Goal: Find specific page/section: Find specific page/section

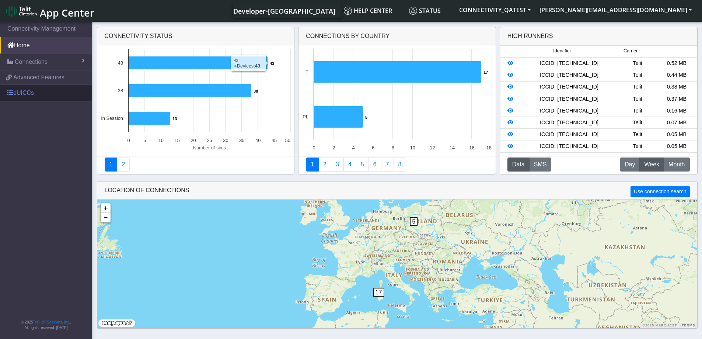
click at [30, 95] on link "eUICCs" at bounding box center [46, 93] width 92 height 16
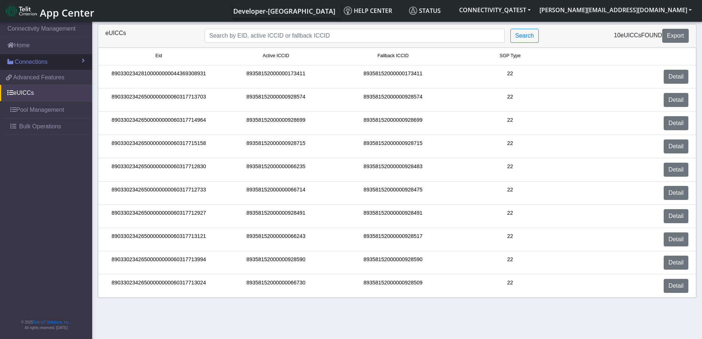
click at [36, 62] on span "Connections" at bounding box center [31, 62] width 33 height 9
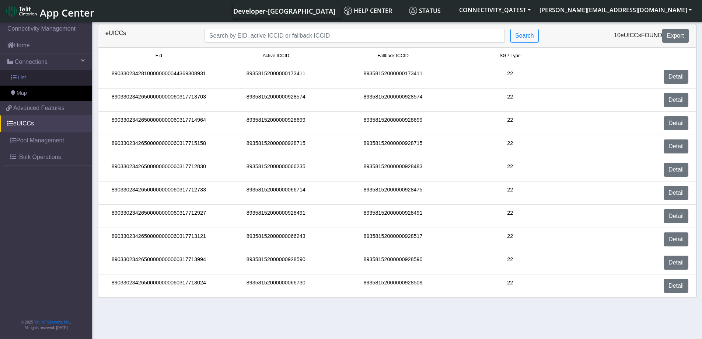
click at [31, 75] on link "List" at bounding box center [46, 77] width 92 height 15
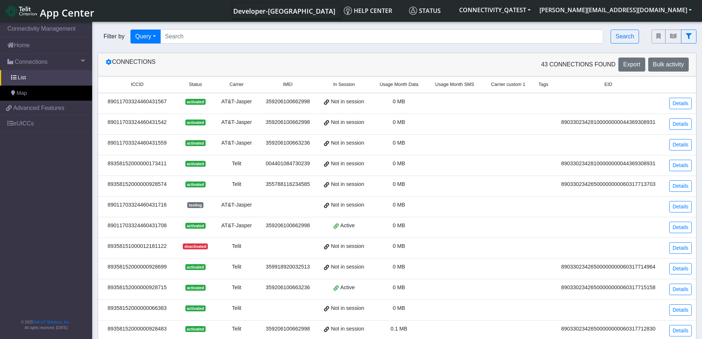
drag, startPoint x: 168, startPoint y: 105, endPoint x: 103, endPoint y: 104, distance: 64.6
click at [103, 104] on div "89011703324460431567" at bounding box center [137, 102] width 69 height 8
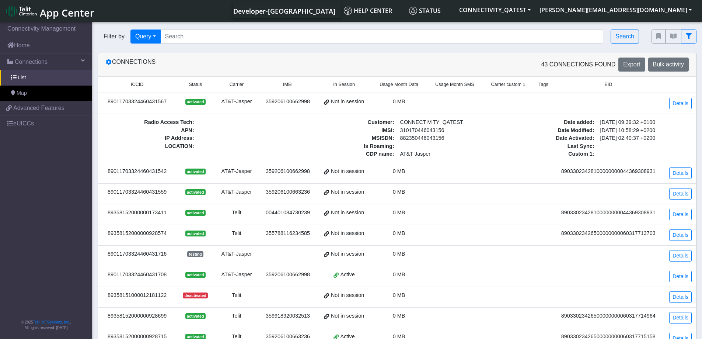
copy div "89011703324460431567"
click at [200, 37] on input "Search..." at bounding box center [382, 37] width 444 height 14
paste input "89011703324460431567"
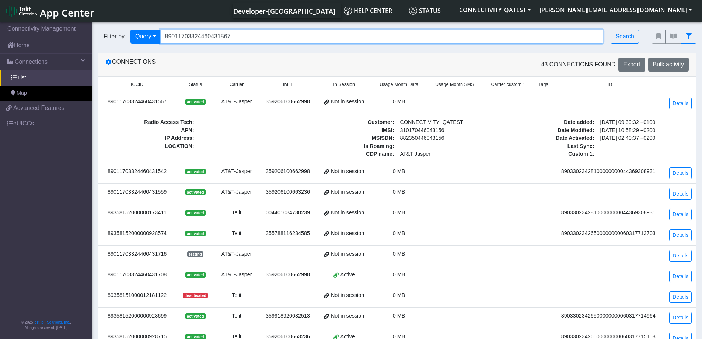
type input "89011703324460431567"
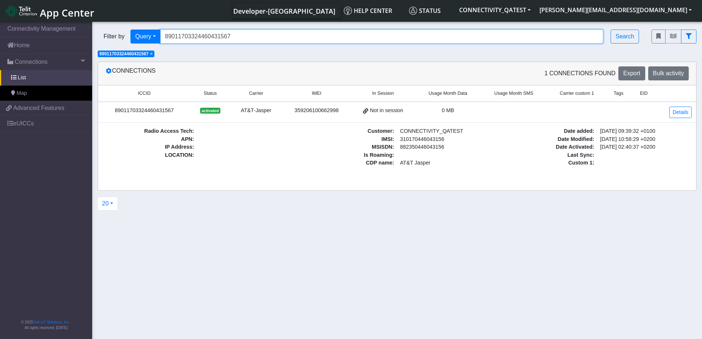
click at [493, 38] on input "89011703324460431567" at bounding box center [382, 37] width 444 height 14
click at [153, 54] on span "×" at bounding box center [151, 53] width 3 height 5
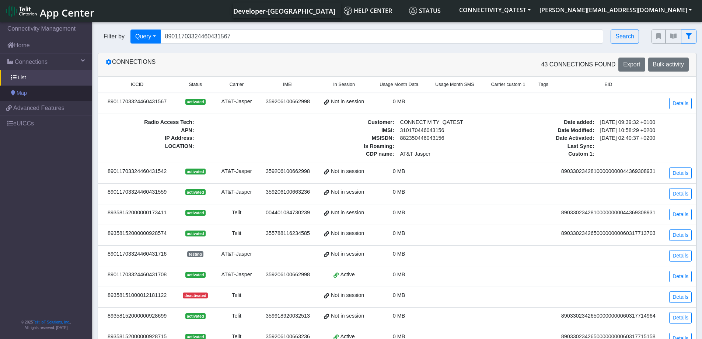
click at [30, 88] on link "Map" at bounding box center [46, 93] width 92 height 15
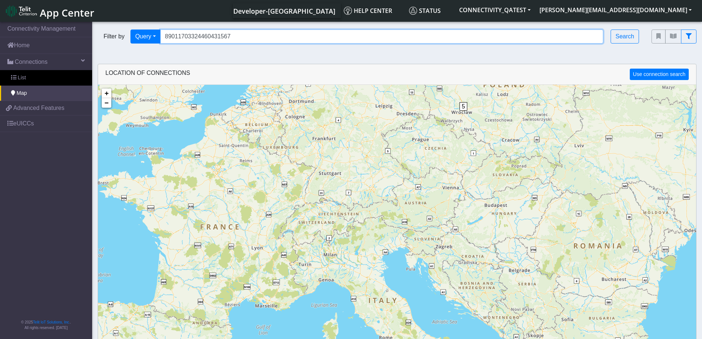
click at [259, 35] on input "89011703324460431567" at bounding box center [382, 37] width 444 height 14
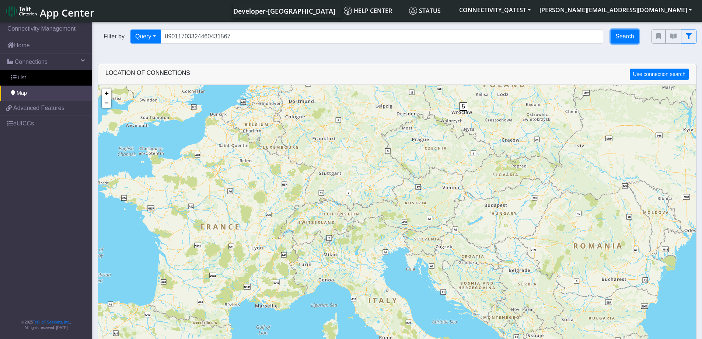
click at [629, 41] on button "Search" at bounding box center [625, 37] width 28 height 14
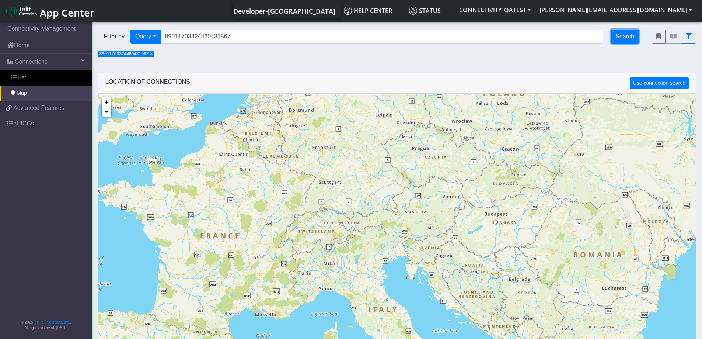
click at [630, 40] on button "Search" at bounding box center [625, 37] width 28 height 14
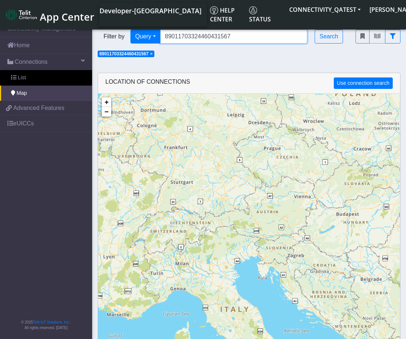
drag, startPoint x: 207, startPoint y: 44, endPoint x: 156, endPoint y: 49, distance: 51.2
click at [156, 49] on div "Filter by Query Query In Session Not connected Country Operator 890117033244604…" at bounding box center [249, 41] width 314 height 34
click at [330, 42] on button "Search" at bounding box center [329, 37] width 28 height 14
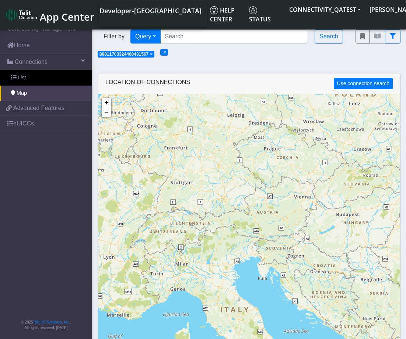
click at [153, 55] on span "×" at bounding box center [151, 54] width 3 height 5
click at [102, 53] on span "×" at bounding box center [102, 52] width 3 height 5
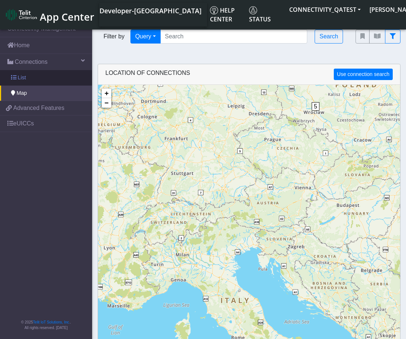
click at [27, 81] on link "List" at bounding box center [46, 77] width 92 height 15
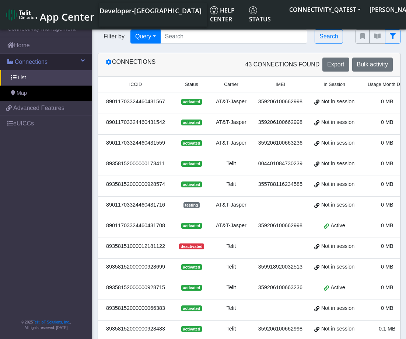
click at [27, 61] on span "Connections" at bounding box center [31, 62] width 33 height 9
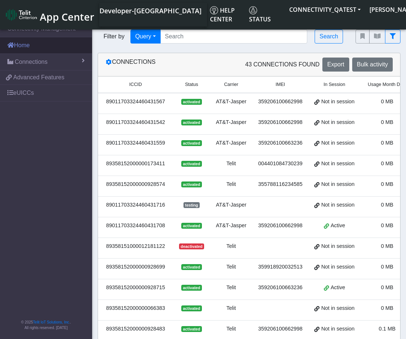
click at [30, 51] on link "Home" at bounding box center [46, 45] width 92 height 16
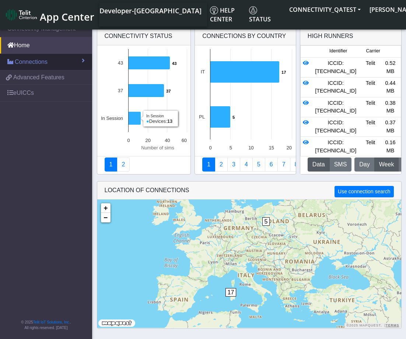
click at [37, 62] on span "Connections" at bounding box center [31, 62] width 33 height 9
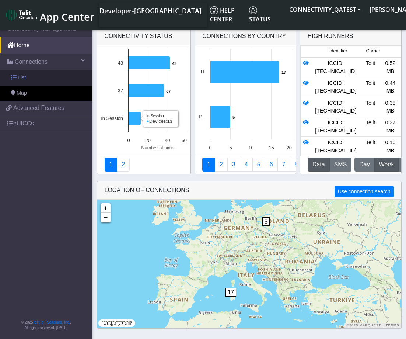
click at [35, 78] on link "List" at bounding box center [46, 77] width 92 height 15
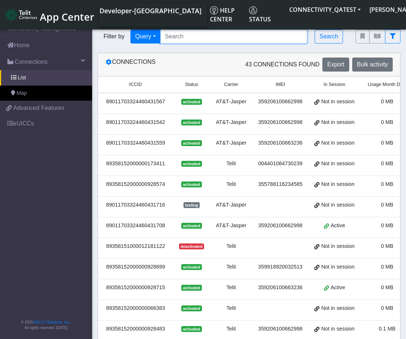
click at [183, 36] on input "Search..." at bounding box center [234, 37] width 148 height 14
paste input "89011703324460431567"
type input "89011703324460431567"
click at [333, 38] on button "Search" at bounding box center [329, 37] width 28 height 14
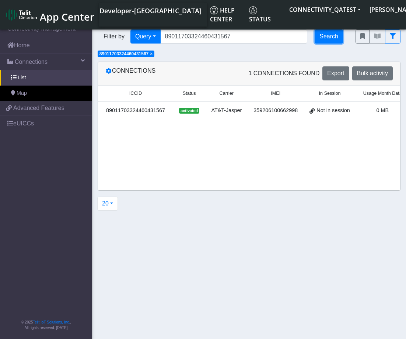
click at [331, 41] on button "Search" at bounding box center [329, 37] width 28 height 14
click at [337, 37] on button "Search" at bounding box center [329, 37] width 28 height 14
drag, startPoint x: 226, startPoint y: 38, endPoint x: 156, endPoint y: 42, distance: 70.2
click at [156, 42] on div "Filter by Query Query In Session Not connected Country Operator 890117033244604…" at bounding box center [221, 37] width 247 height 14
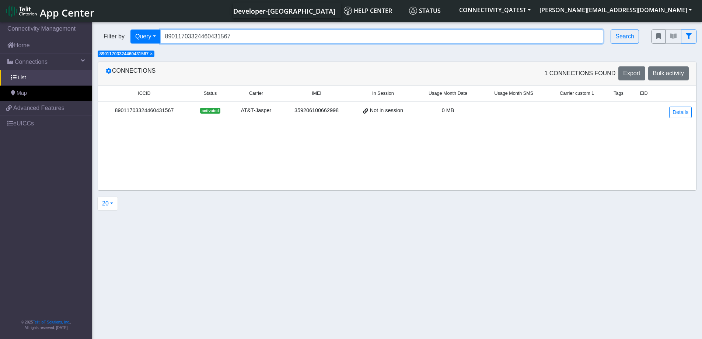
click at [244, 34] on input "89011703324460431567" at bounding box center [382, 37] width 444 height 14
drag, startPoint x: 195, startPoint y: 37, endPoint x: 161, endPoint y: 39, distance: 34.7
click at [161, 39] on div "Filter by Query Query In Session Not connected Country Operator 890117033244604…" at bounding box center [369, 37] width 543 height 14
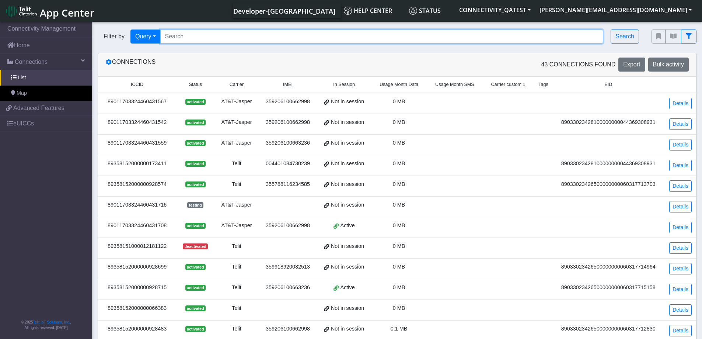
click at [194, 42] on input "Search..." at bounding box center [382, 37] width 444 height 14
paste input "89011703324460431567"
type input "89011703324460431567"
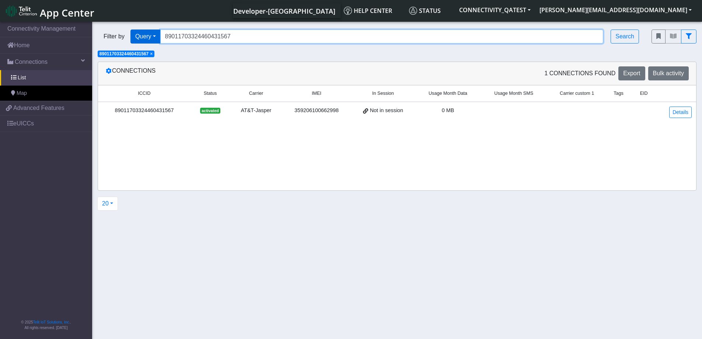
drag, startPoint x: 228, startPoint y: 38, endPoint x: 153, endPoint y: 38, distance: 74.9
click at [153, 38] on div "Filter by Query Query In Session Not connected Country Operator 890117033244604…" at bounding box center [369, 37] width 543 height 14
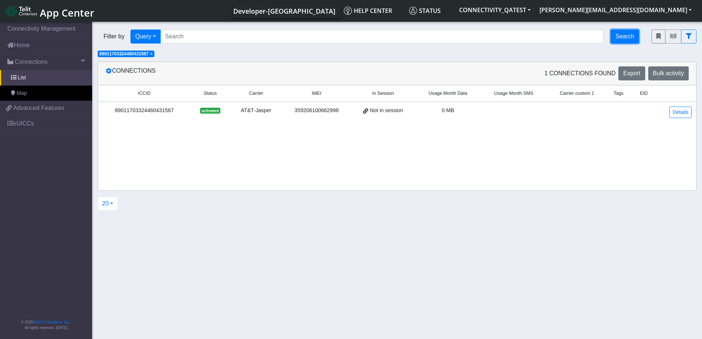
click at [622, 37] on button "Search" at bounding box center [625, 37] width 28 height 14
click at [166, 52] on span "×" at bounding box center [165, 52] width 3 height 5
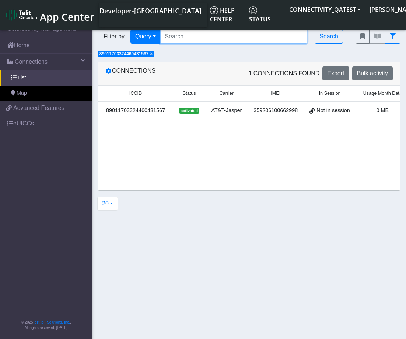
click at [196, 37] on input "Search..." at bounding box center [234, 37] width 148 height 14
drag, startPoint x: 164, startPoint y: 111, endPoint x: 107, endPoint y: 112, distance: 57.5
click at [107, 112] on div "89011703324460431567" at bounding box center [136, 111] width 66 height 8
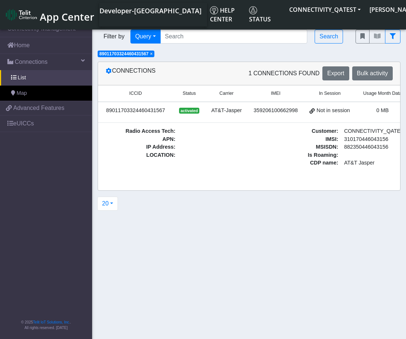
copy div "89011703324460431567"
click at [223, 32] on input "Search..." at bounding box center [234, 37] width 148 height 14
paste input "89011703324460431567"
type input "89011703324460431567"
click at [334, 37] on button "Search" at bounding box center [329, 37] width 28 height 14
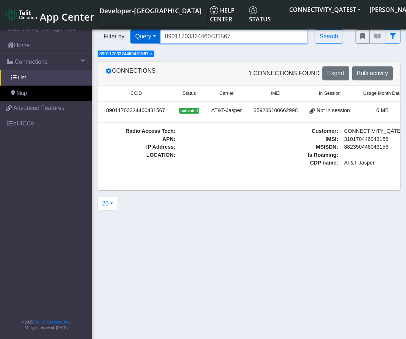
drag, startPoint x: 251, startPoint y: 41, endPoint x: 148, endPoint y: 38, distance: 102.6
click at [148, 38] on div "Filter by Query Query In Session Not connected Country Operator 890117033244604…" at bounding box center [221, 37] width 247 height 14
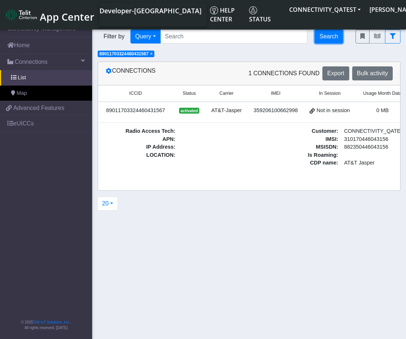
click at [327, 35] on button "Search" at bounding box center [329, 37] width 28 height 14
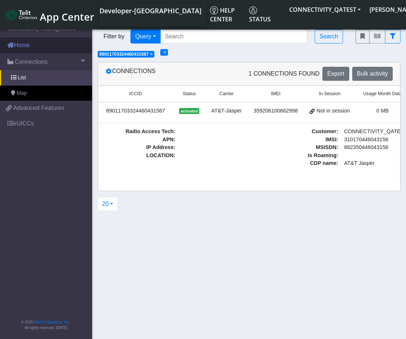
click at [43, 45] on link "Home" at bounding box center [46, 45] width 92 height 16
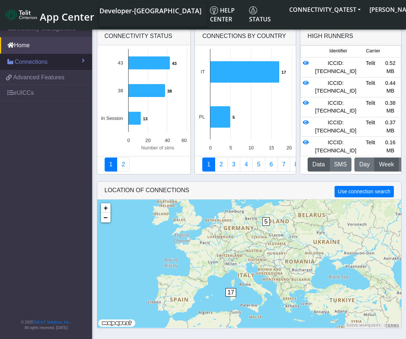
click at [49, 65] on link "Connections" at bounding box center [46, 62] width 92 height 16
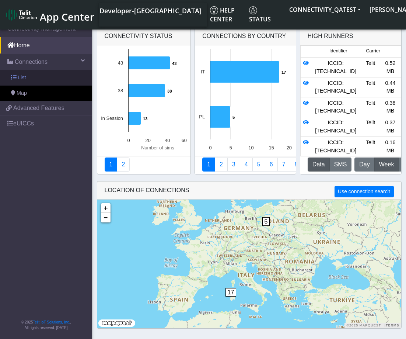
click at [46, 77] on link "List" at bounding box center [46, 77] width 92 height 15
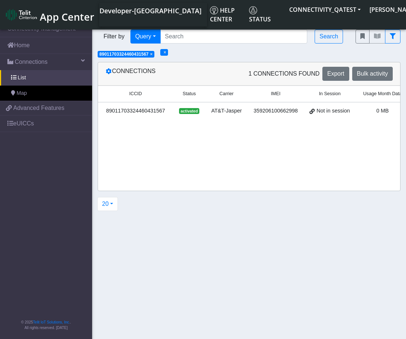
click at [166, 53] on span "×" at bounding box center [165, 52] width 3 height 5
click at [152, 54] on span "×" at bounding box center [151, 53] width 3 height 5
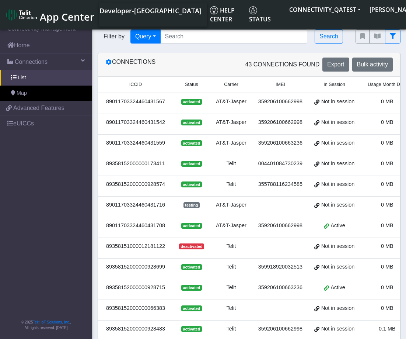
drag, startPoint x: 162, startPoint y: 228, endPoint x: 108, endPoint y: 227, distance: 54.2
click at [108, 227] on div "89011703324460431708" at bounding box center [136, 226] width 66 height 8
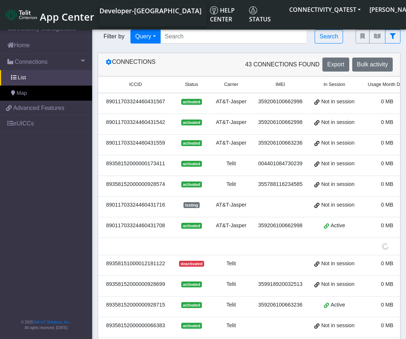
copy div "89011703324460431708"
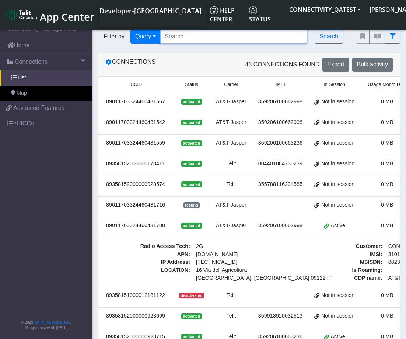
click at [198, 36] on input "Search..." at bounding box center [234, 37] width 148 height 14
paste input "89011703324460431708"
type input "89011703324460431708"
click at [330, 38] on button "Search" at bounding box center [329, 37] width 28 height 14
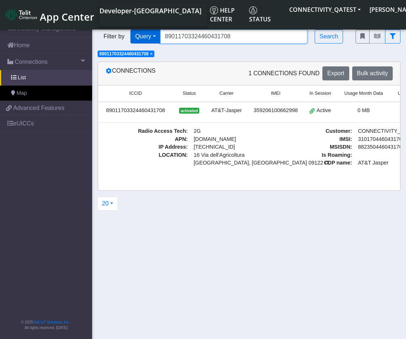
drag, startPoint x: 167, startPoint y: 37, endPoint x: 157, endPoint y: 37, distance: 9.6
click at [157, 37] on div "Filter by Query Query In Session Not connected Country Operator 890117033244604…" at bounding box center [221, 37] width 247 height 14
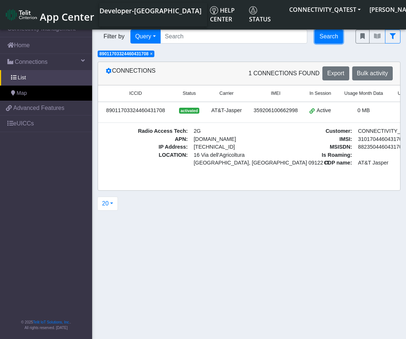
click at [331, 36] on button "Search" at bounding box center [329, 37] width 28 height 14
click at [166, 53] on span "×" at bounding box center [165, 52] width 3 height 5
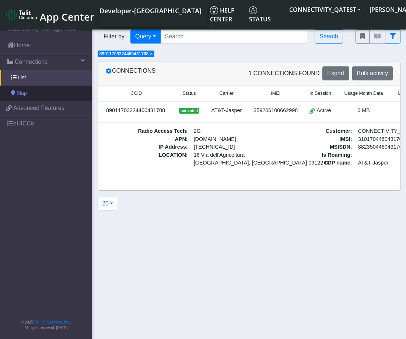
click at [35, 96] on link "Map" at bounding box center [46, 93] width 92 height 15
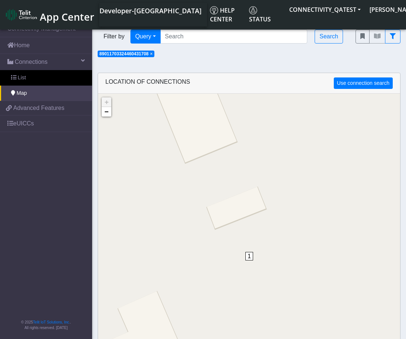
click at [153, 53] on span "×" at bounding box center [151, 53] width 3 height 5
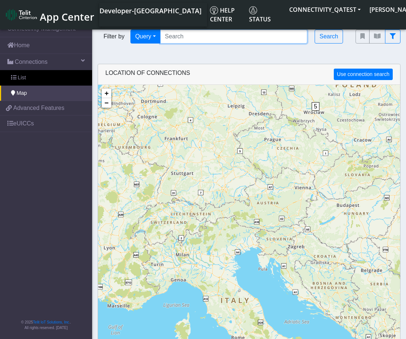
click at [189, 36] on input "Search..." at bounding box center [234, 37] width 148 height 14
paste input "89011703324460431708"
type input "89011703324460431708"
click at [330, 39] on button "Search" at bounding box center [329, 37] width 28 height 14
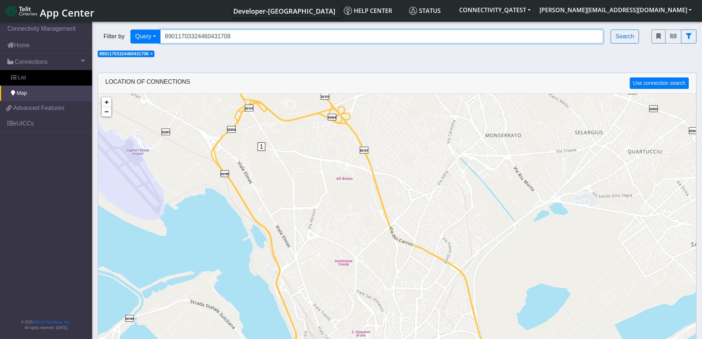
click at [282, 33] on input "89011703324460431708" at bounding box center [382, 37] width 444 height 14
drag, startPoint x: 256, startPoint y: 37, endPoint x: 161, endPoint y: 42, distance: 94.9
click at [161, 42] on input "89011703324460431708" at bounding box center [382, 37] width 444 height 14
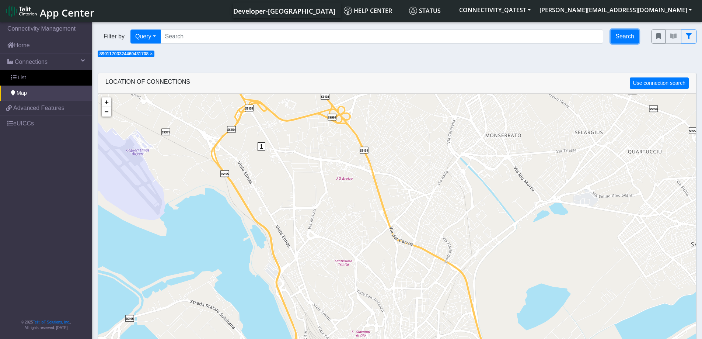
click at [631, 40] on button "Search" at bounding box center [625, 37] width 28 height 14
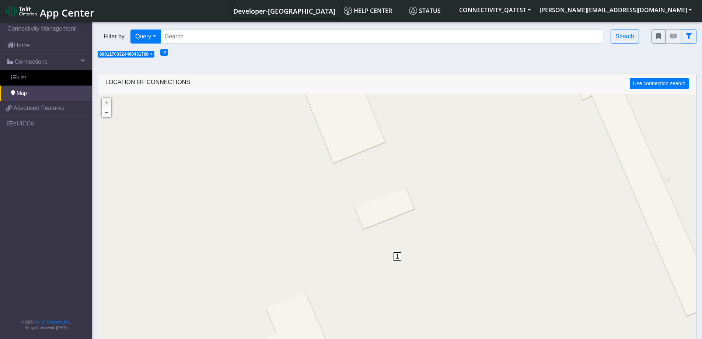
click at [166, 52] on span "×" at bounding box center [165, 52] width 3 height 5
click at [42, 45] on link "Home" at bounding box center [46, 45] width 92 height 16
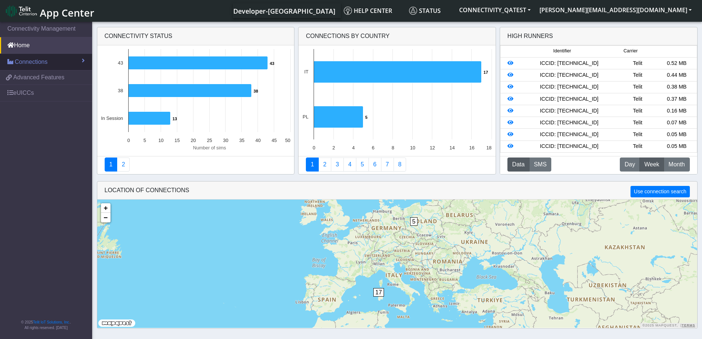
click at [36, 65] on span "Connections" at bounding box center [31, 62] width 33 height 9
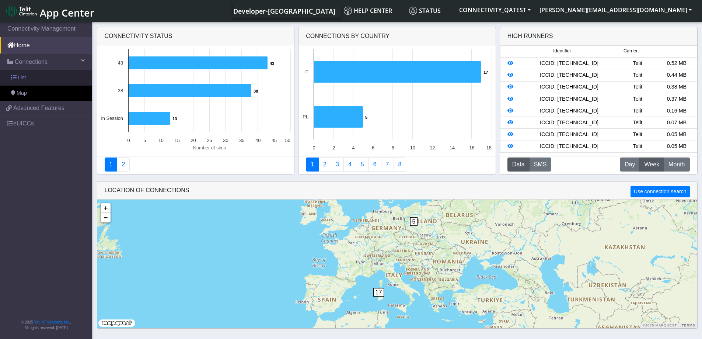
click at [36, 76] on link "List" at bounding box center [46, 77] width 92 height 15
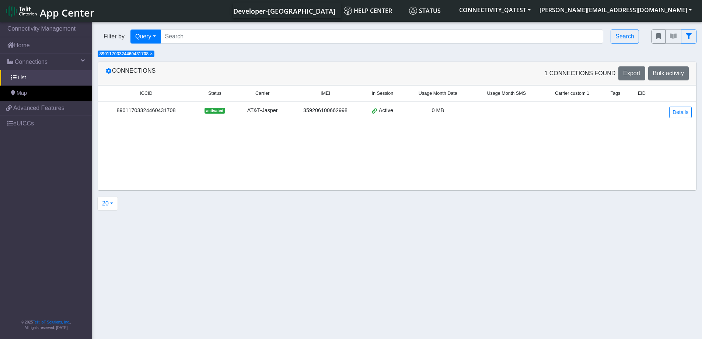
click at [152, 55] on span "×" at bounding box center [151, 53] width 3 height 5
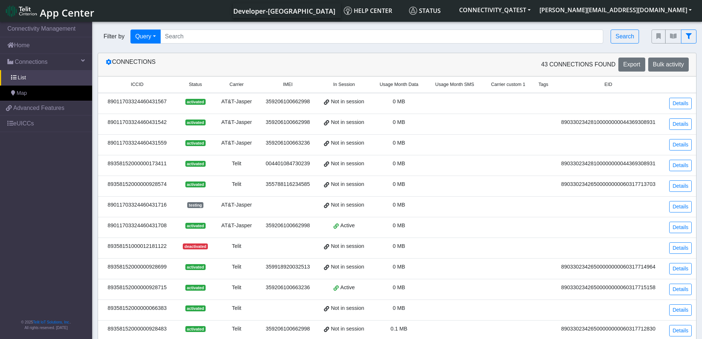
drag, startPoint x: 170, startPoint y: 102, endPoint x: 187, endPoint y: 162, distance: 62.3
click at [106, 103] on div "89011703324460431567" at bounding box center [137, 102] width 69 height 8
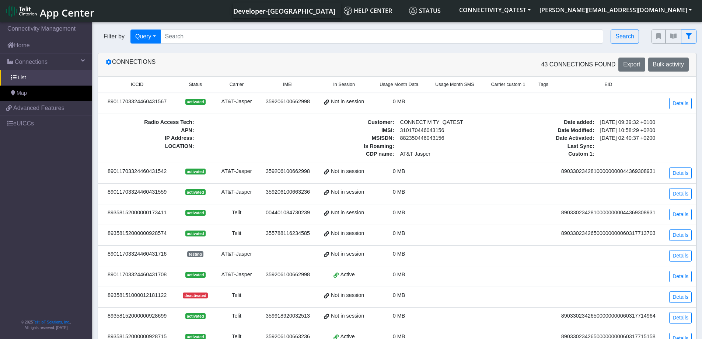
drag, startPoint x: 167, startPoint y: 297, endPoint x: 105, endPoint y: 300, distance: 62.0
click at [105, 300] on td "89358151000012181122" at bounding box center [137, 297] width 78 height 21
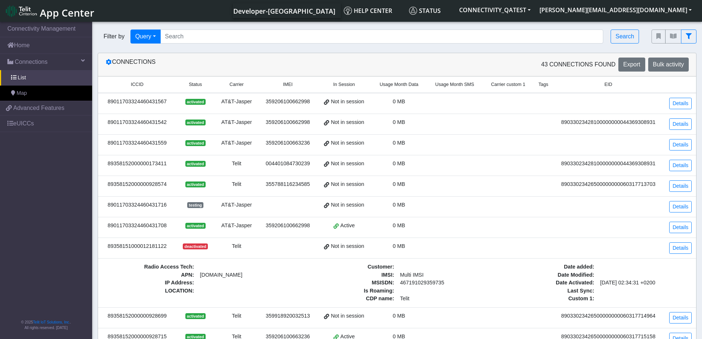
copy div "89358151000012181122"
click at [194, 31] on input "Search..." at bounding box center [382, 37] width 444 height 14
paste input "89358151000012181122"
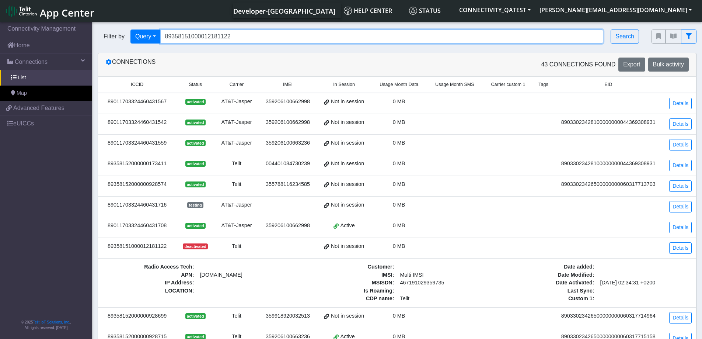
type input "89358151000012181122"
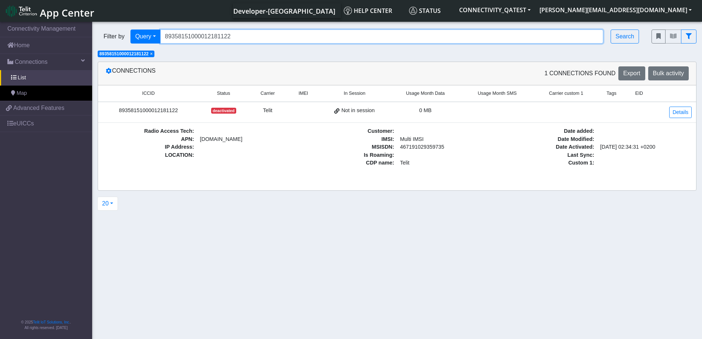
click at [242, 35] on input "89358151000012181122" at bounding box center [382, 37] width 444 height 14
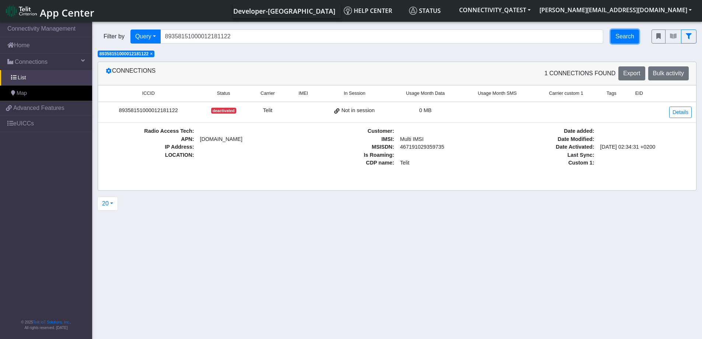
click at [625, 36] on button "Search" at bounding box center [625, 37] width 28 height 14
click at [622, 29] on div "Filter by Query Query In Session Not connected Country Operator 893581510000121…" at bounding box center [369, 36] width 554 height 25
click at [626, 38] on button "Search" at bounding box center [625, 37] width 28 height 14
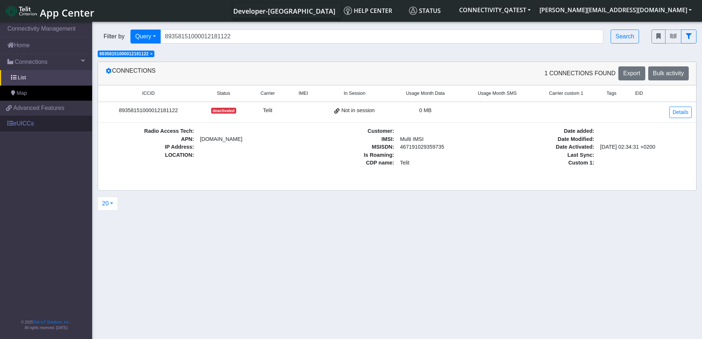
click at [42, 124] on link "eUICCs" at bounding box center [46, 123] width 92 height 16
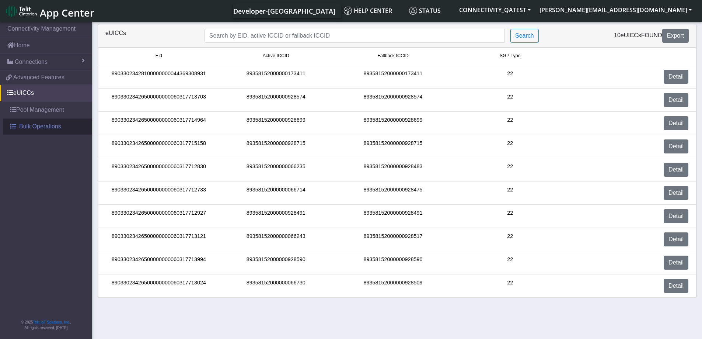
click at [34, 124] on span "Bulk Operations" at bounding box center [40, 126] width 42 height 9
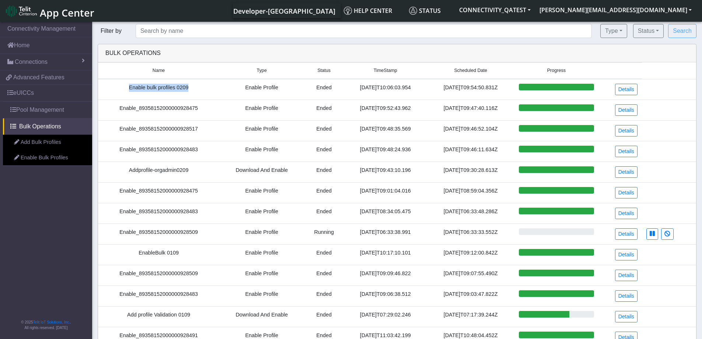
drag, startPoint x: 187, startPoint y: 87, endPoint x: 123, endPoint y: 88, distance: 63.8
click at [123, 88] on td "Enable bulk profiles 0209" at bounding box center [158, 89] width 121 height 21
copy td "Enable bulk profiles 0209"
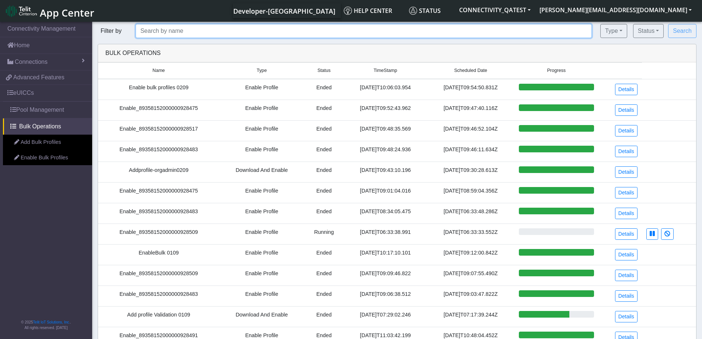
click at [208, 29] on input "text" at bounding box center [364, 31] width 457 height 14
paste input "Enable bulk profiles 0209"
type input "Enable bulk profiles 0209"
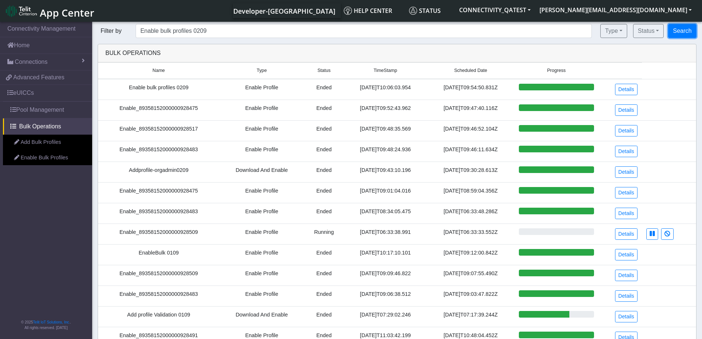
click at [678, 33] on button "Search" at bounding box center [683, 31] width 28 height 14
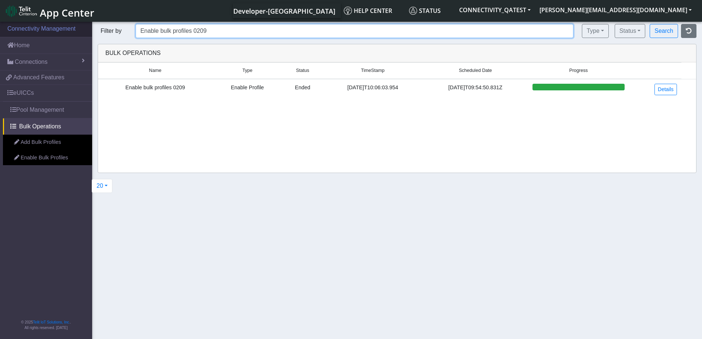
drag, startPoint x: 180, startPoint y: 32, endPoint x: 89, endPoint y: 34, distance: 91.1
click at [89, 34] on section "Connectivity Management Home Connections List Map 48e24401be42fdfdd0ced26650c15…" at bounding box center [351, 180] width 702 height 321
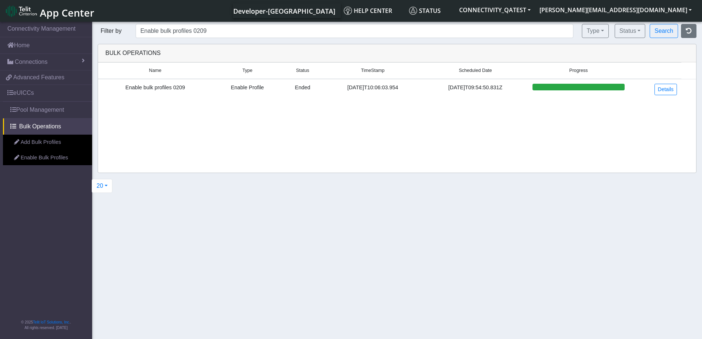
click at [439, 176] on div "Filter by Enable bulk profiles 0209 Type All Enable Profile Download and Enable…" at bounding box center [397, 111] width 610 height 175
click at [693, 31] on button "button" at bounding box center [688, 31] width 15 height 14
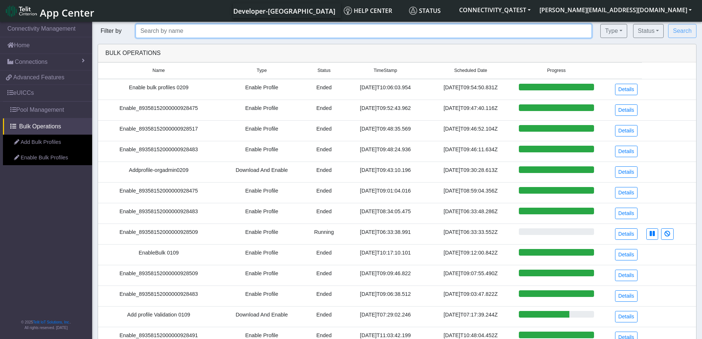
click at [218, 32] on input "text" at bounding box center [364, 31] width 457 height 14
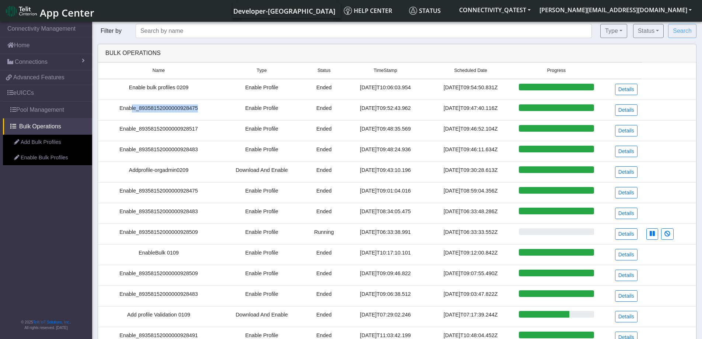
drag, startPoint x: 191, startPoint y: 109, endPoint x: 129, endPoint y: 109, distance: 62.3
click at [129, 109] on td "Enable_89358152000000928475" at bounding box center [158, 110] width 121 height 21
drag, startPoint x: 174, startPoint y: 254, endPoint x: 136, endPoint y: 255, distance: 38.0
click at [136, 255] on td "EnableBulk 0109" at bounding box center [158, 254] width 121 height 21
copy td "EnableBulk 0109"
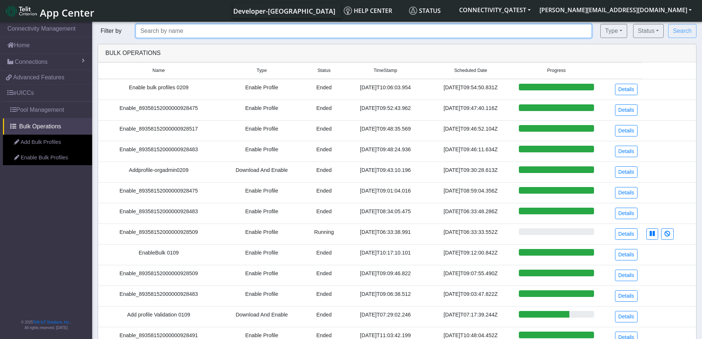
click at [162, 34] on input "text" at bounding box center [364, 31] width 457 height 14
paste input "EnableBulk 0109"
type input "EnableBulk 0109"
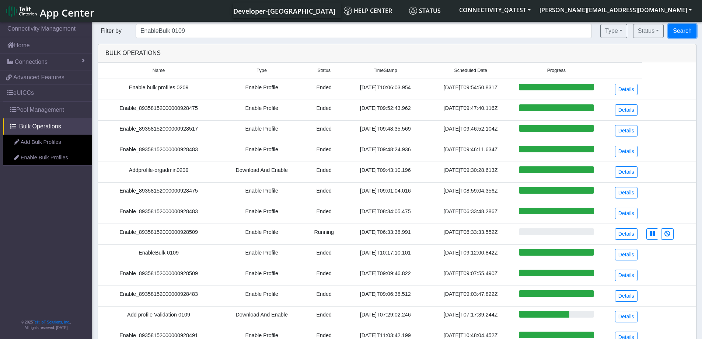
click at [683, 34] on button "Search" at bounding box center [683, 31] width 28 height 14
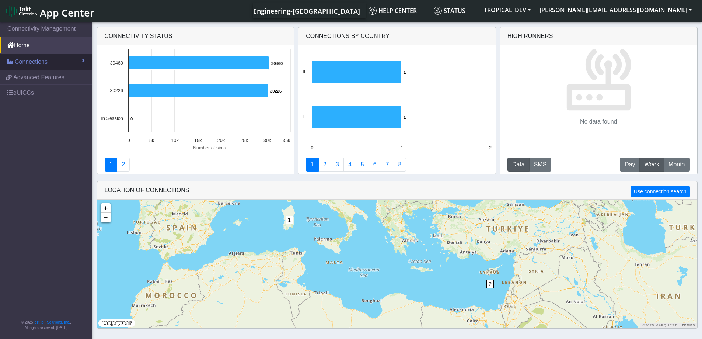
click at [31, 60] on span "Connections" at bounding box center [31, 62] width 33 height 9
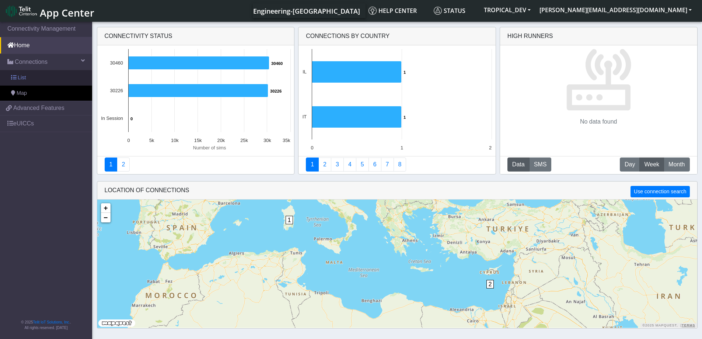
click at [28, 80] on link "List" at bounding box center [46, 77] width 92 height 15
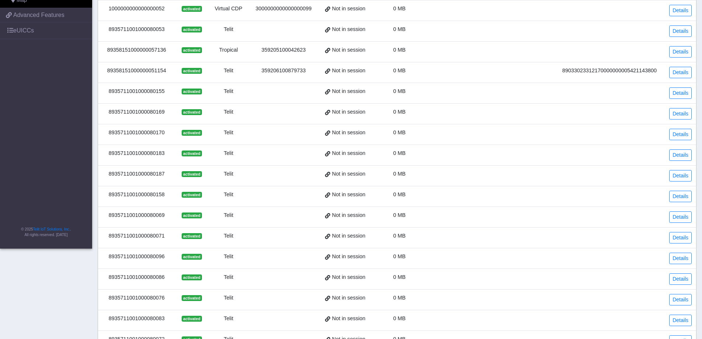
scroll to position [184, 0]
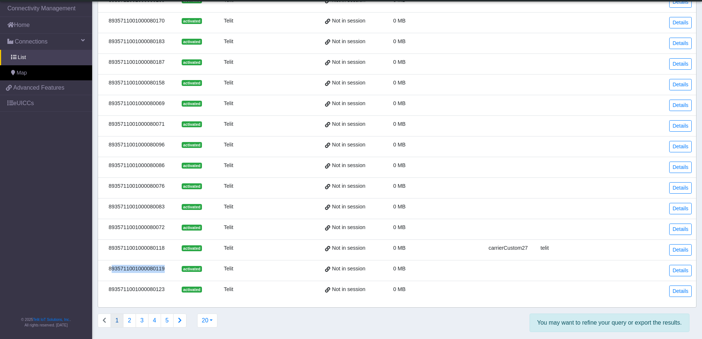
drag, startPoint x: 155, startPoint y: 271, endPoint x: 105, endPoint y: 271, distance: 49.8
click at [105, 271] on div "8935711001000080119" at bounding box center [137, 269] width 69 height 8
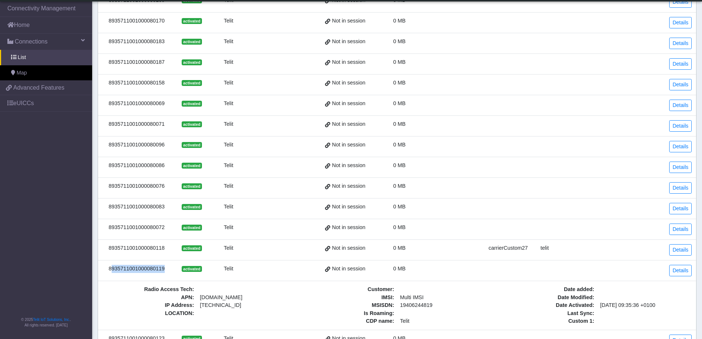
drag, startPoint x: 157, startPoint y: 268, endPoint x: 110, endPoint y: 268, distance: 46.8
click at [110, 268] on div "8935711001000080119" at bounding box center [137, 269] width 69 height 8
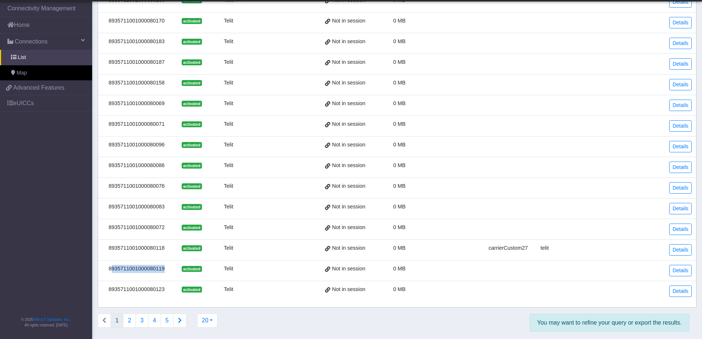
copy div "8935711001000080119"
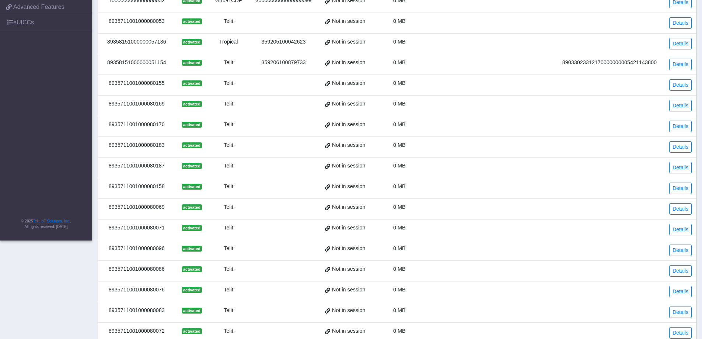
scroll to position [0, 0]
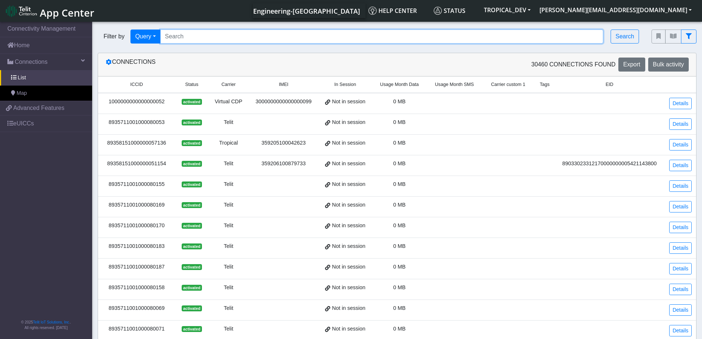
click at [209, 36] on input "Search..." at bounding box center [382, 37] width 444 height 14
paste input "8935711001000080119"
type input "8935711001000080119"
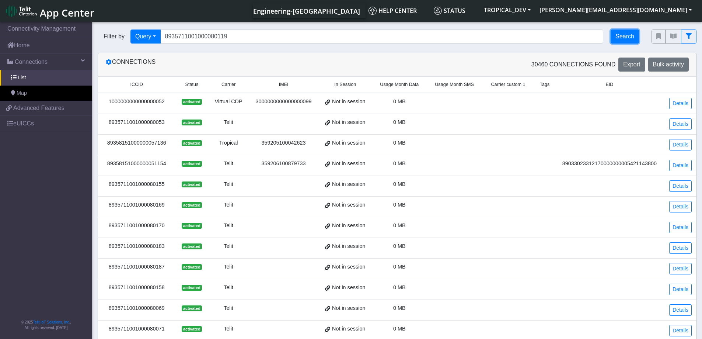
click at [629, 39] on button "Search" at bounding box center [625, 37] width 28 height 14
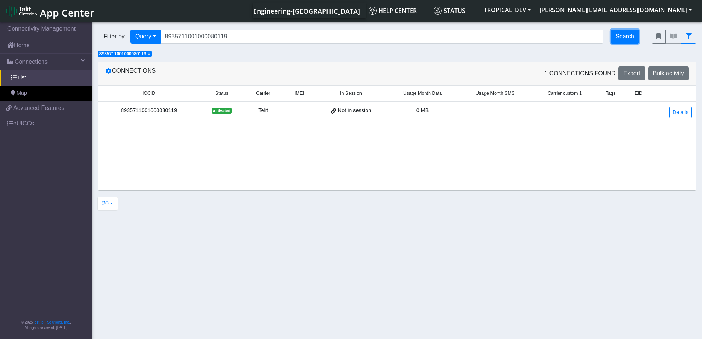
click at [629, 39] on button "Search" at bounding box center [625, 37] width 28 height 14
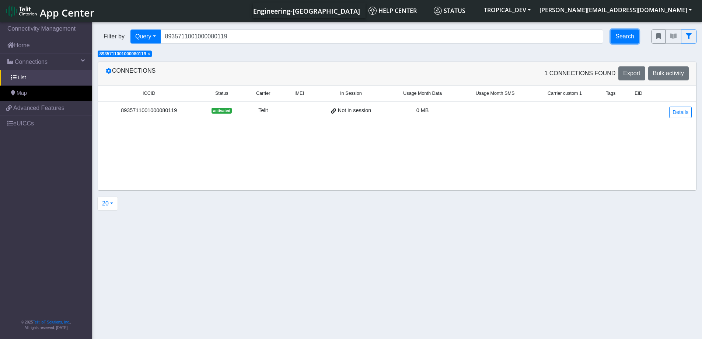
click at [629, 39] on button "Search" at bounding box center [625, 37] width 28 height 14
click at [37, 123] on link "eUICCs" at bounding box center [46, 123] width 92 height 16
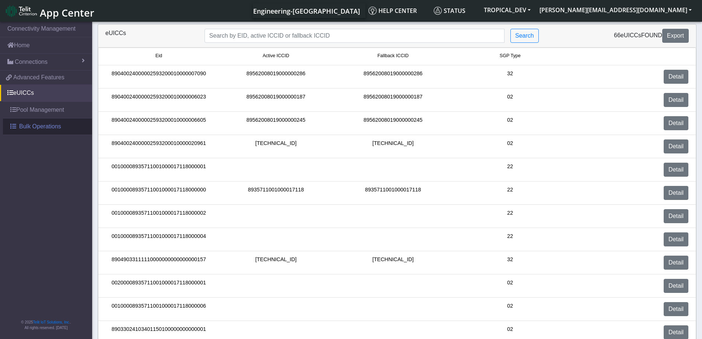
click at [29, 125] on span "Bulk Operations" at bounding box center [40, 126] width 42 height 9
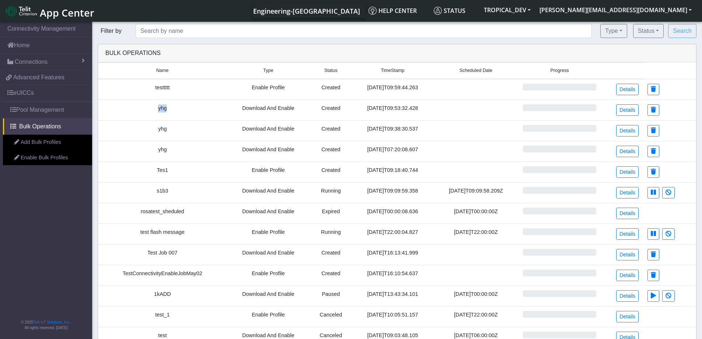
drag, startPoint x: 165, startPoint y: 109, endPoint x: 146, endPoint y: 110, distance: 18.5
click at [146, 110] on td "yhg" at bounding box center [162, 110] width 129 height 21
copy td "yhg"
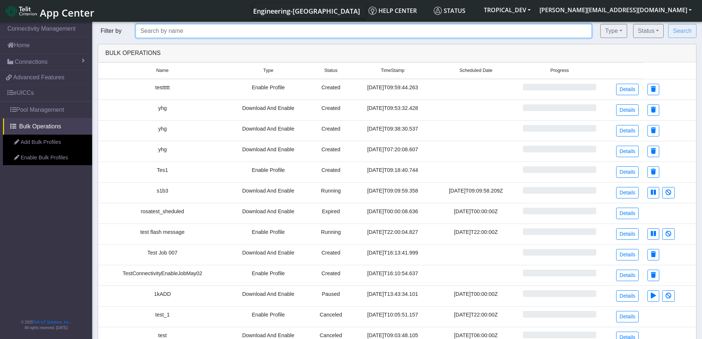
click at [187, 33] on input "text" at bounding box center [364, 31] width 457 height 14
paste input "yhg"
type input "yhg"
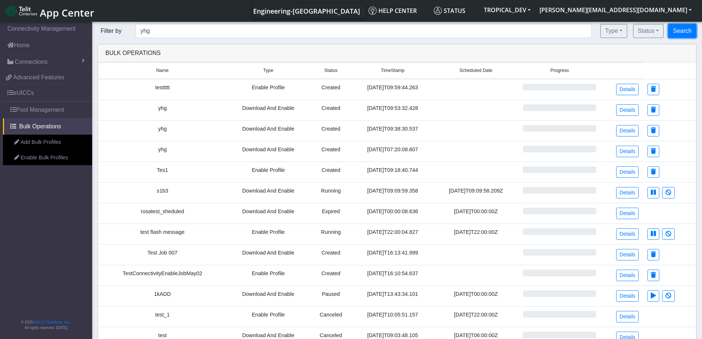
click at [683, 30] on button "Search" at bounding box center [683, 31] width 28 height 14
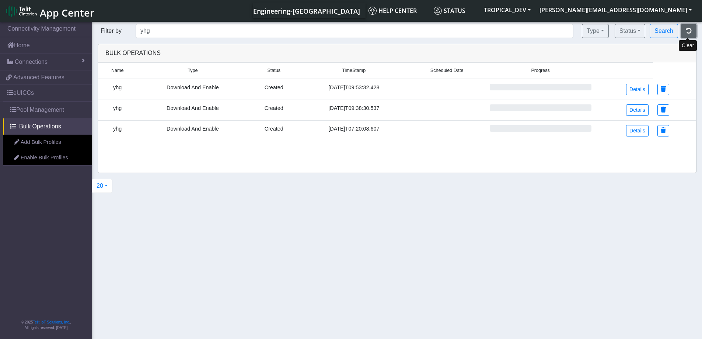
click at [691, 26] on button "button" at bounding box center [688, 31] width 15 height 14
